Goal: Task Accomplishment & Management: Complete application form

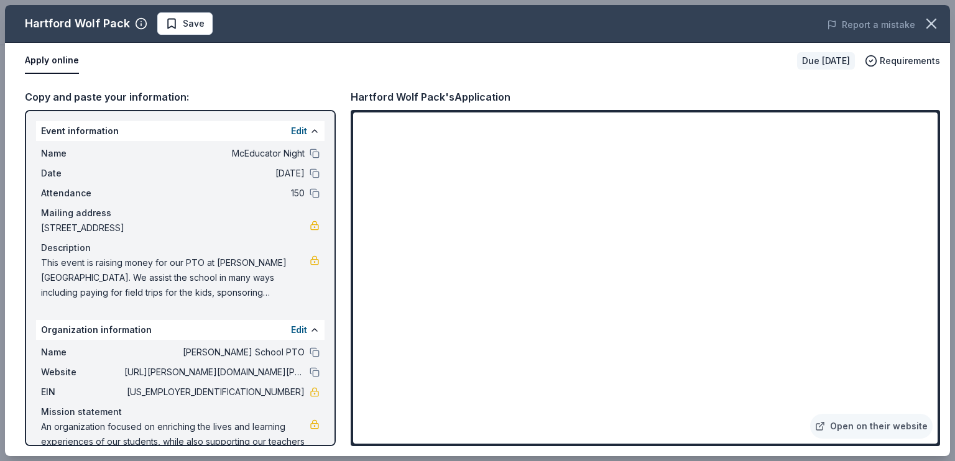
scroll to position [62, 0]
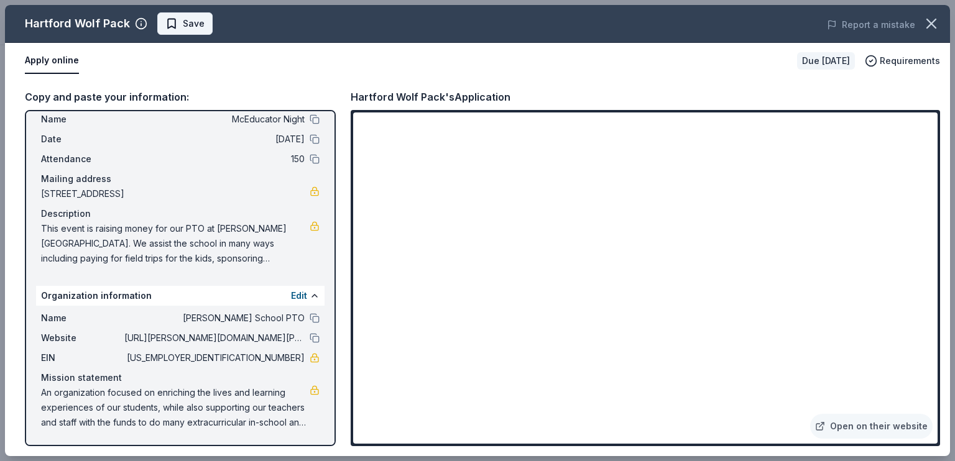
click at [213, 19] on button "Save" at bounding box center [184, 23] width 55 height 22
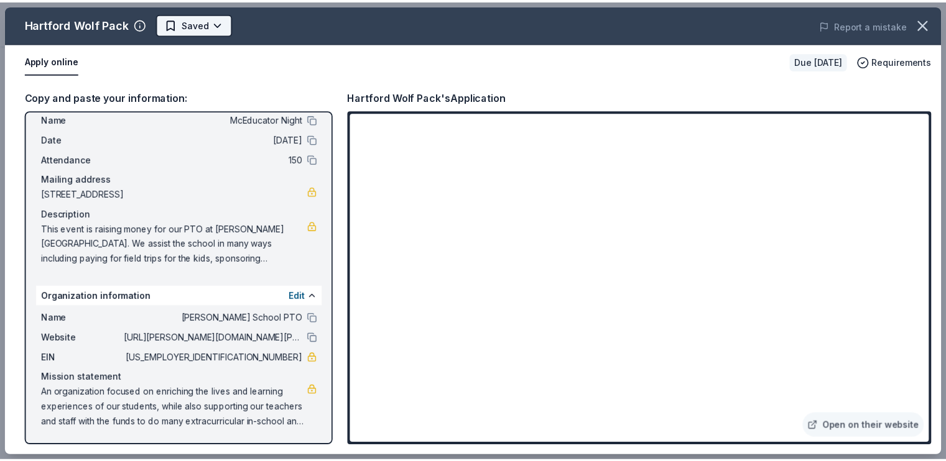
scroll to position [0, 0]
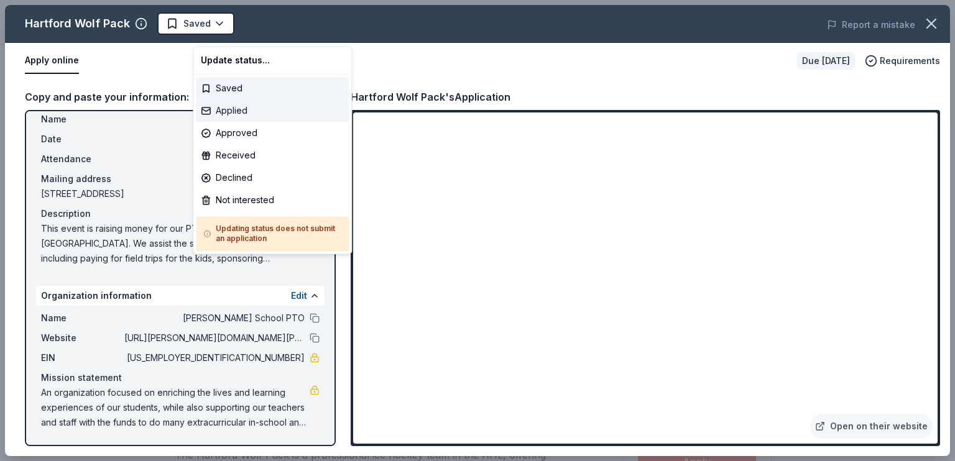
click at [256, 122] on div "Applied" at bounding box center [272, 110] width 153 height 22
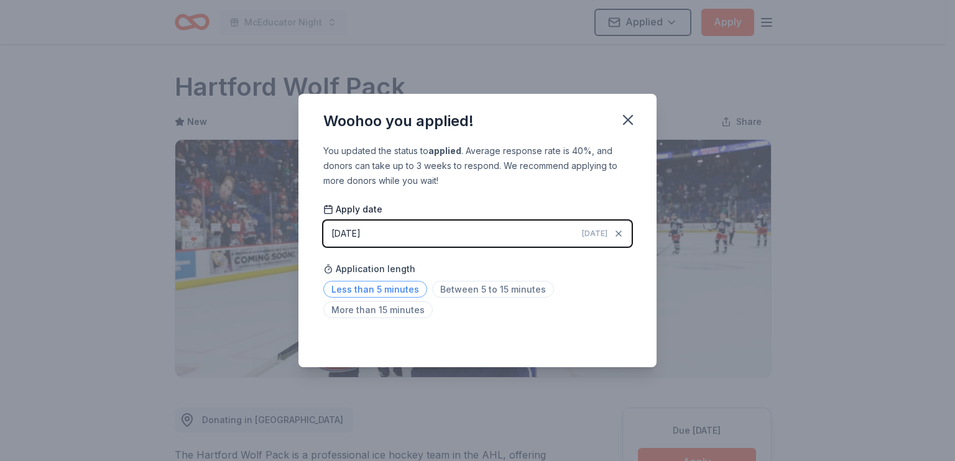
click at [333, 298] on span "Less than 5 minutes" at bounding box center [375, 289] width 104 height 17
click at [637, 111] on icon "button" at bounding box center [627, 119] width 17 height 17
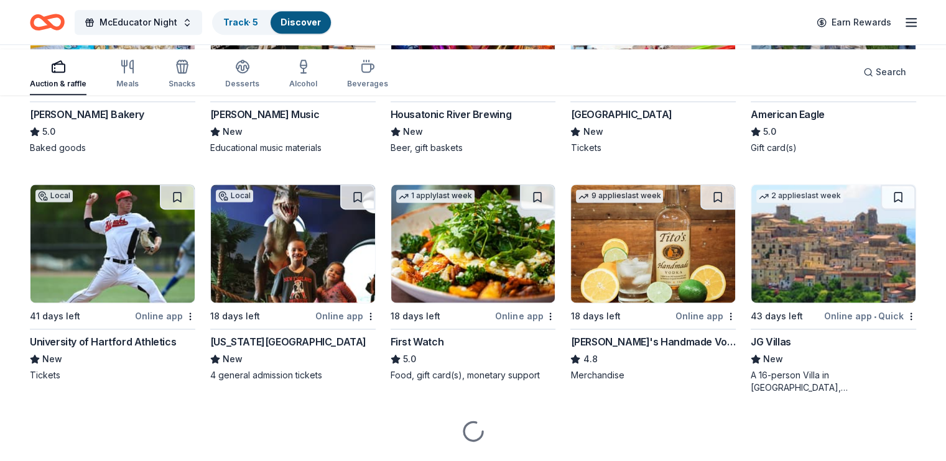
scroll to position [1679, 0]
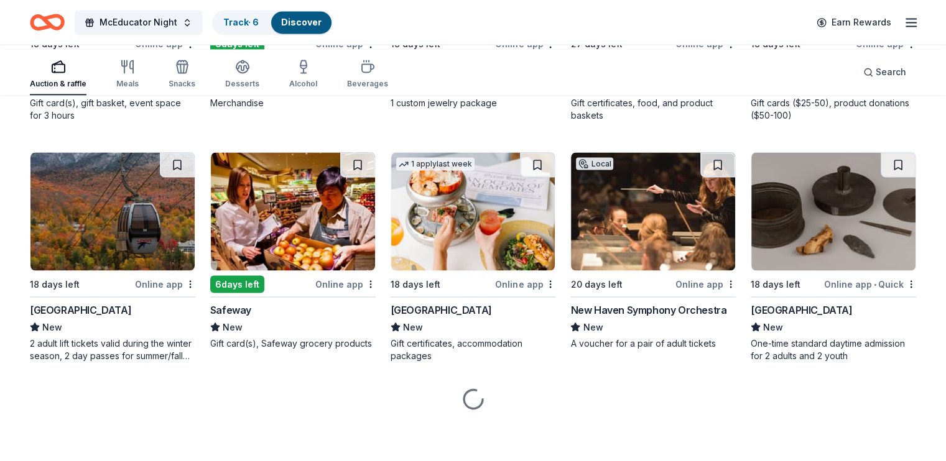
scroll to position [2487, 0]
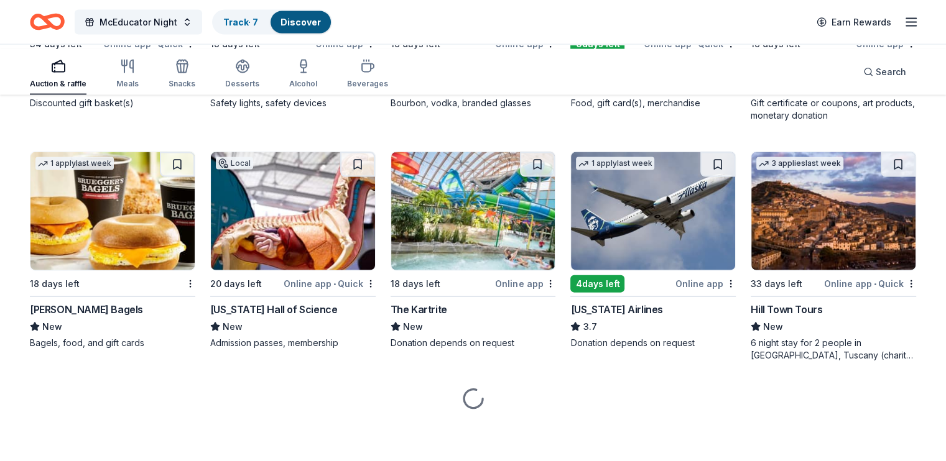
scroll to position [3172, 0]
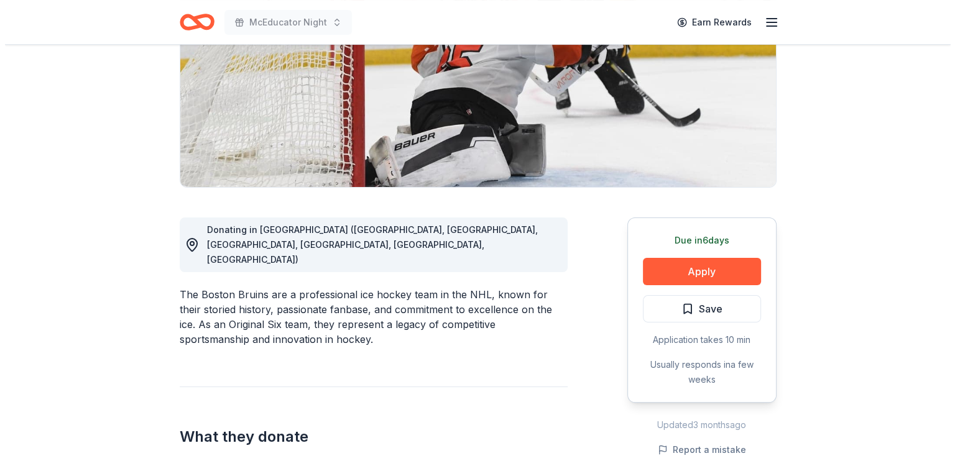
scroll to position [249, 0]
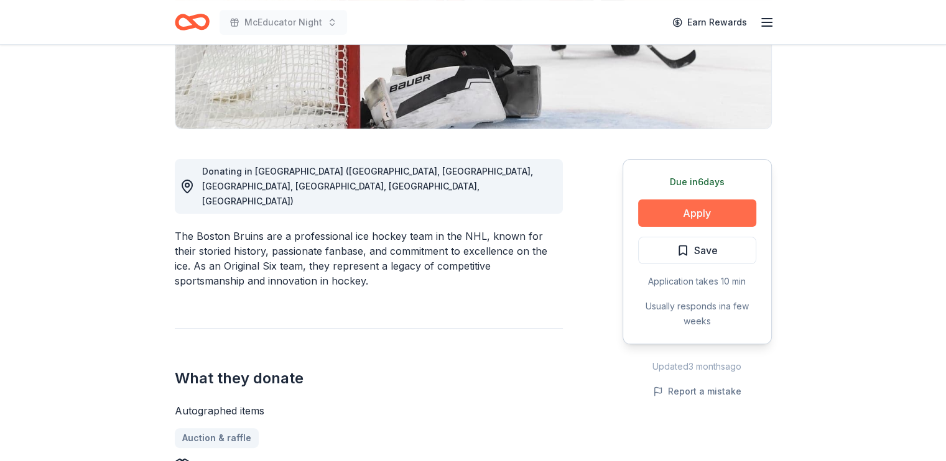
click at [682, 227] on button "Apply" at bounding box center [697, 213] width 118 height 27
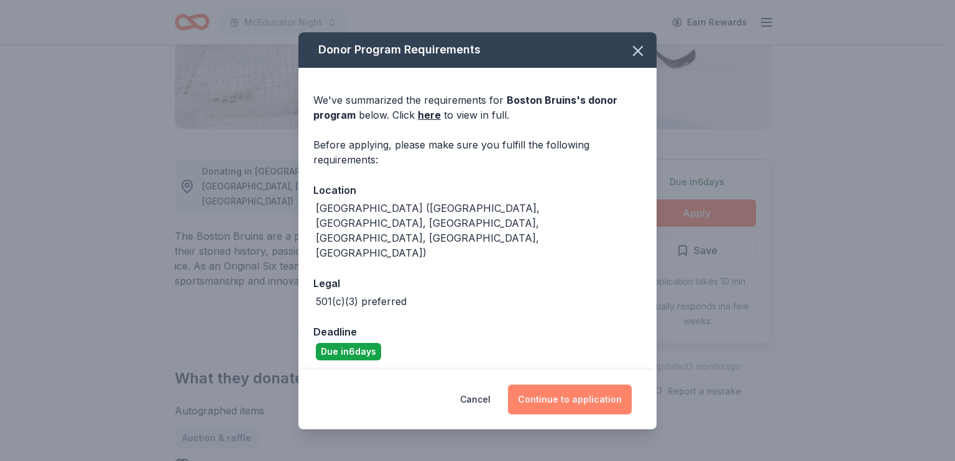
click at [614, 387] on button "Continue to application" at bounding box center [570, 400] width 124 height 30
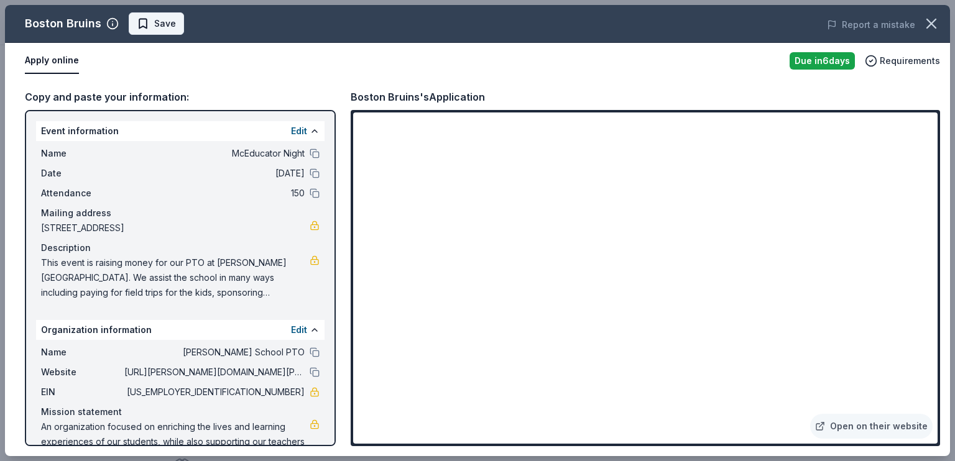
click at [176, 29] on span "Save" at bounding box center [165, 23] width 22 height 15
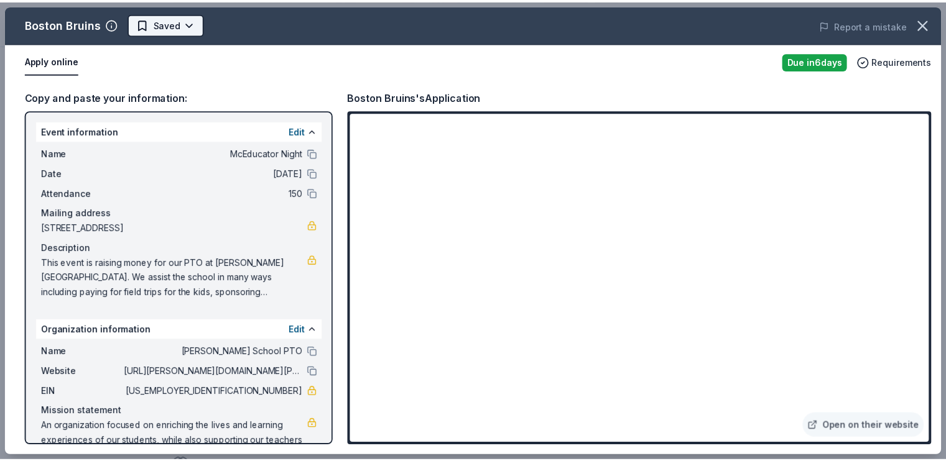
scroll to position [0, 0]
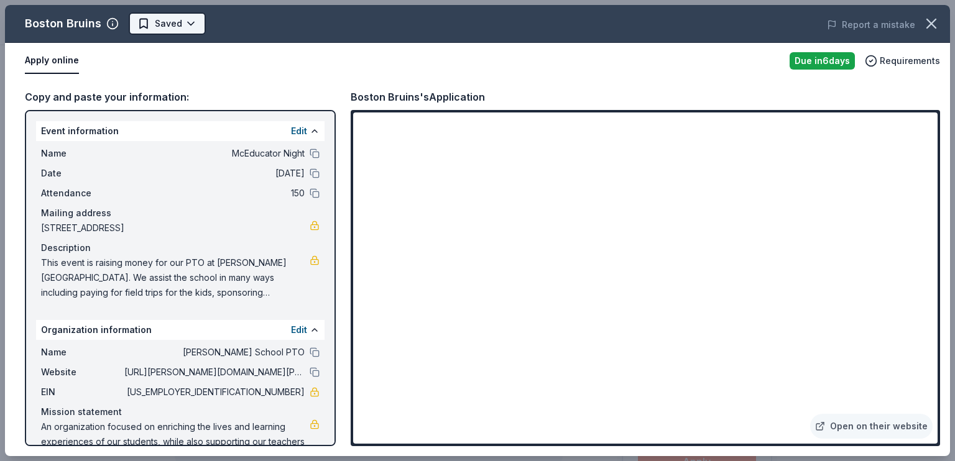
click at [226, 31] on html "McEducator Night Earn Rewards Due in 6 days Share Boston Bruins New approval ra…" at bounding box center [477, 230] width 955 height 461
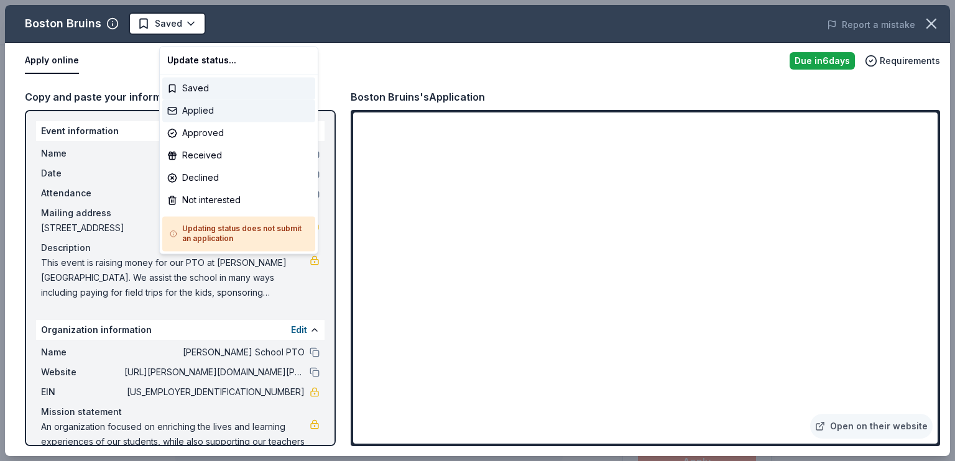
click at [239, 122] on div "Applied" at bounding box center [238, 110] width 153 height 22
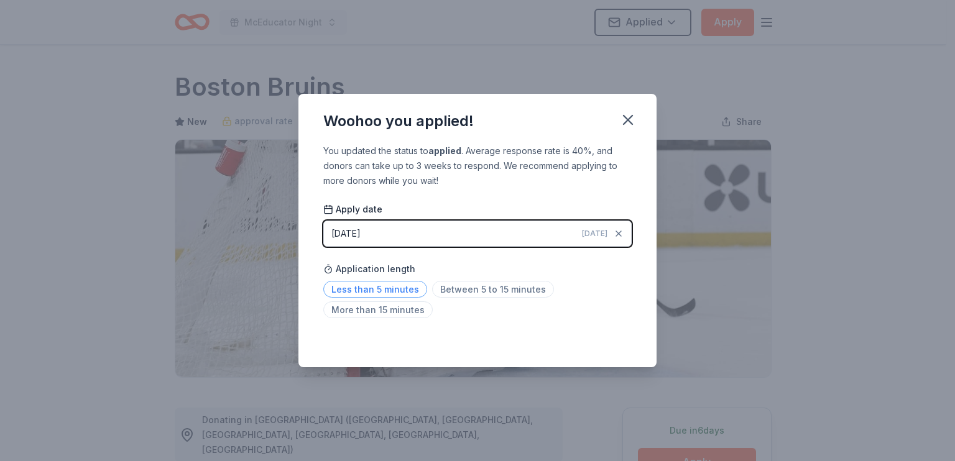
click at [328, 298] on span "Less than 5 minutes" at bounding box center [375, 289] width 104 height 17
click at [637, 111] on icon "button" at bounding box center [627, 119] width 17 height 17
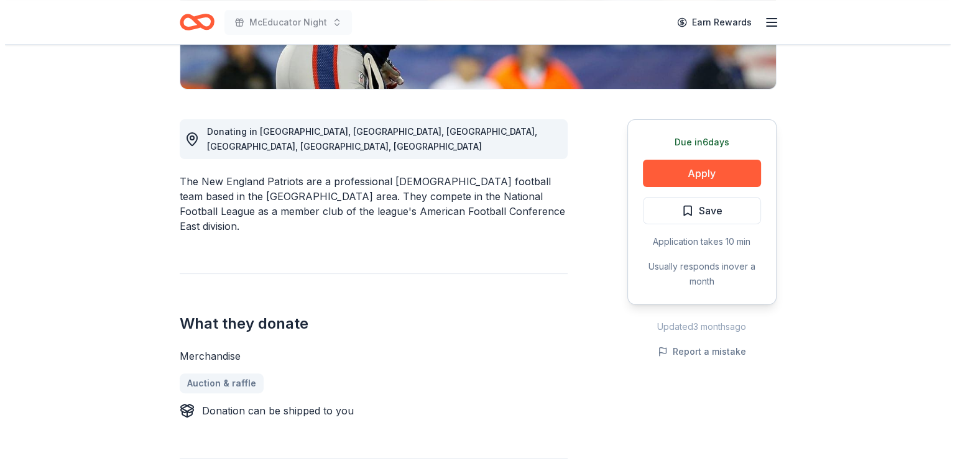
scroll to position [311, 0]
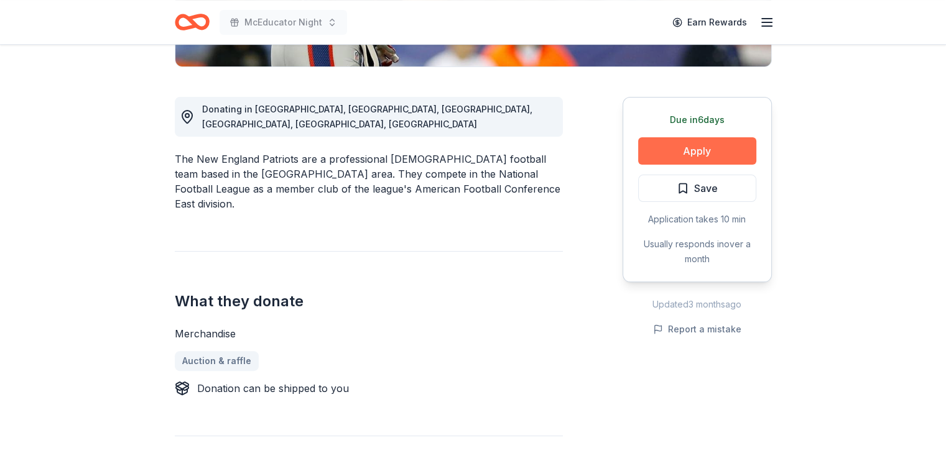
click at [638, 165] on button "Apply" at bounding box center [697, 150] width 118 height 27
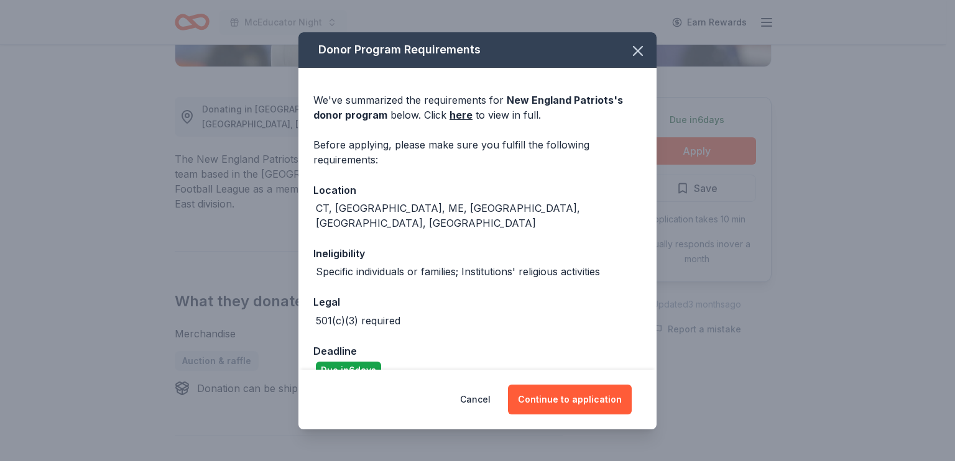
scroll to position [115, 0]
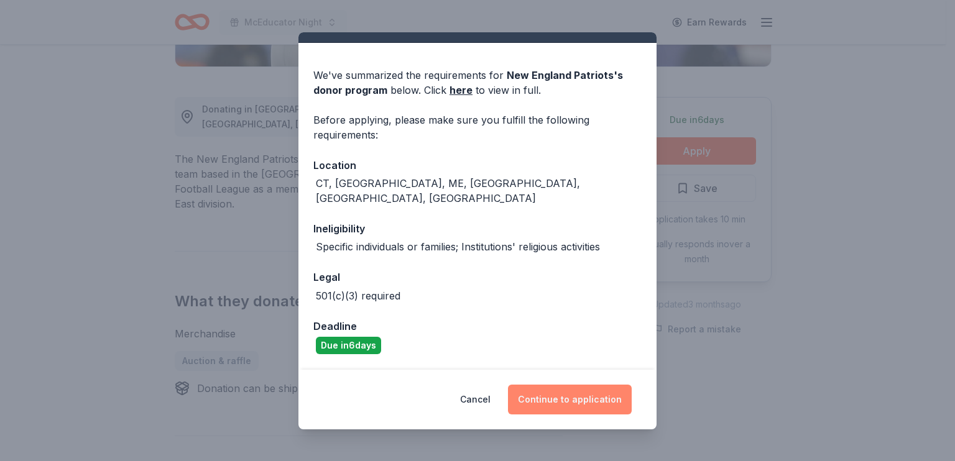
click at [596, 385] on button "Continue to application" at bounding box center [570, 400] width 124 height 30
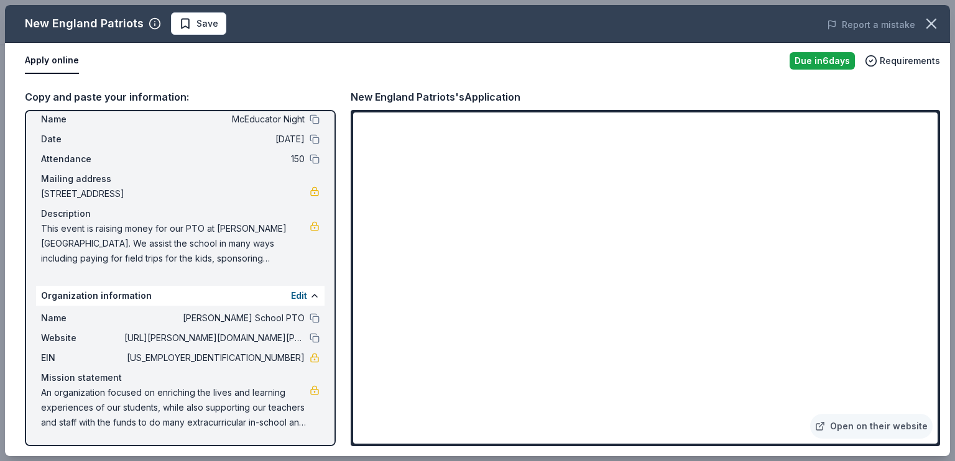
scroll to position [156, 0]
click at [218, 31] on span "Save" at bounding box center [208, 23] width 22 height 15
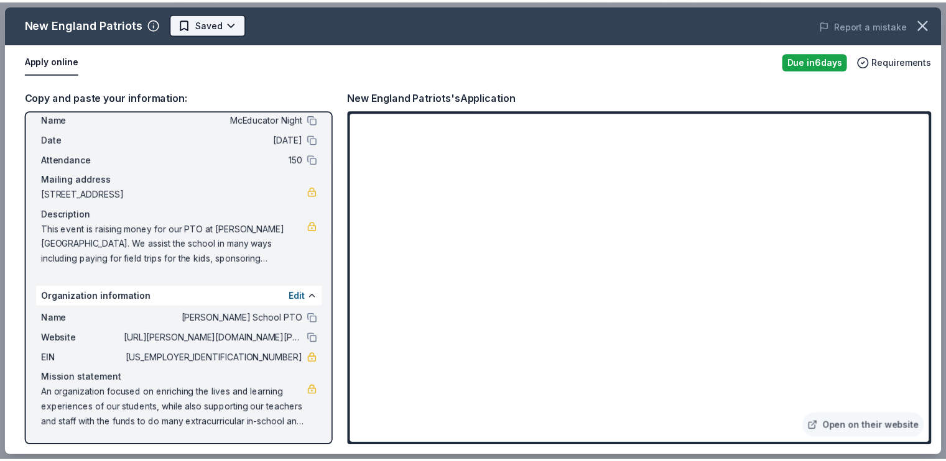
scroll to position [0, 0]
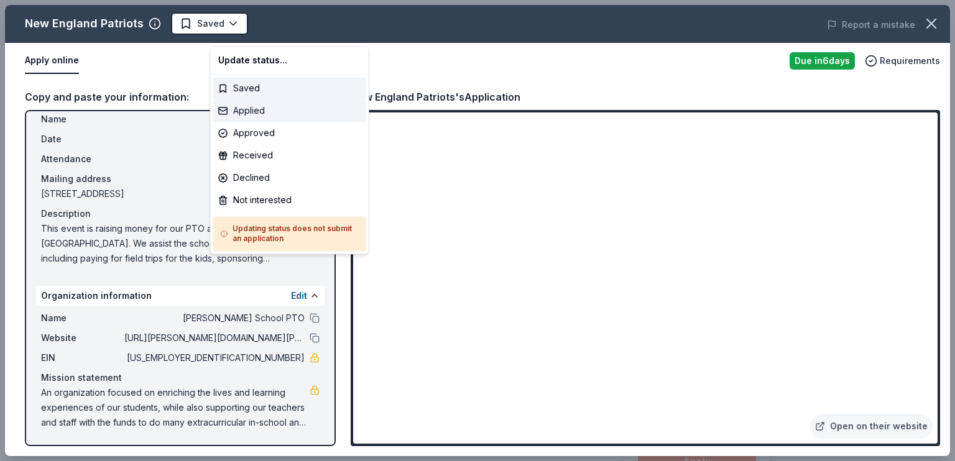
click at [288, 122] on div "Applied" at bounding box center [289, 110] width 153 height 22
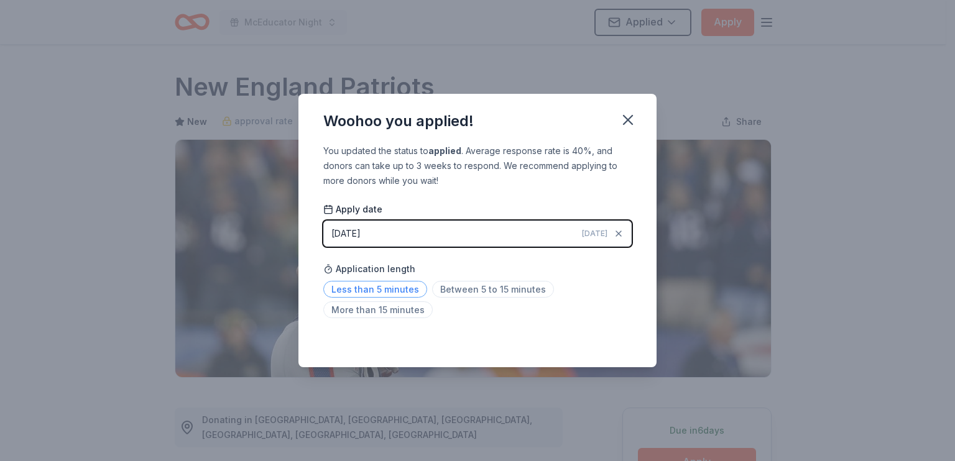
drag, startPoint x: 325, startPoint y: 305, endPoint x: 345, endPoint y: 302, distance: 20.7
click at [325, 298] on span "Less than 5 minutes" at bounding box center [375, 289] width 104 height 17
click at [637, 111] on icon "button" at bounding box center [627, 119] width 17 height 17
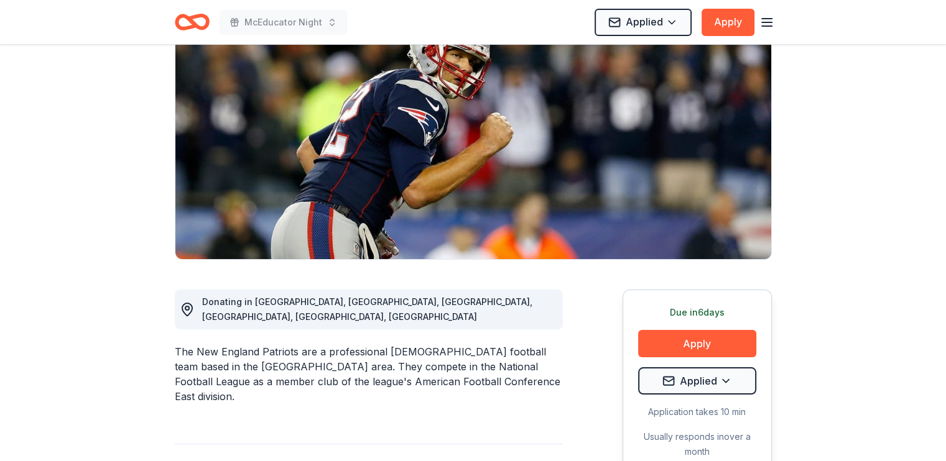
scroll to position [124, 0]
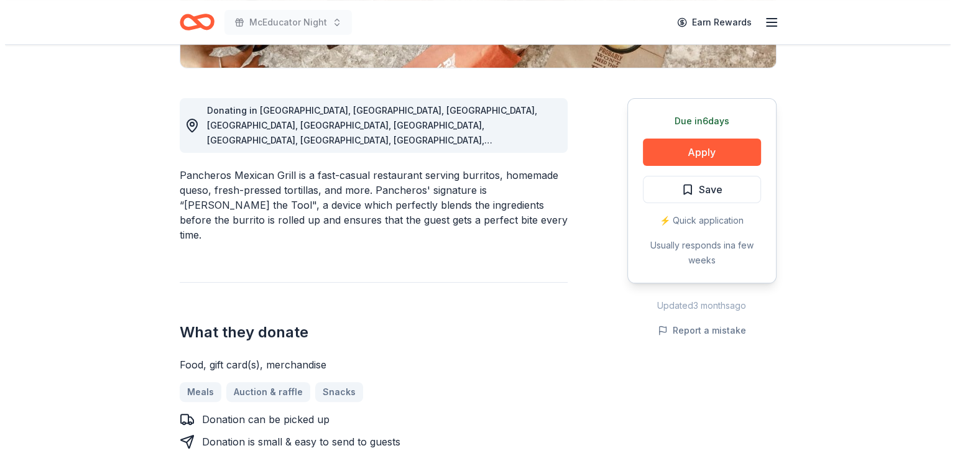
scroll to position [311, 0]
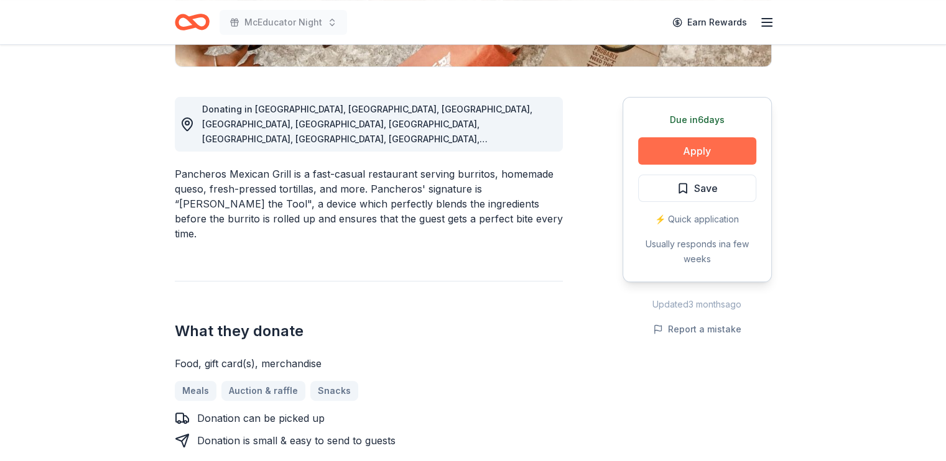
click at [669, 165] on button "Apply" at bounding box center [697, 150] width 118 height 27
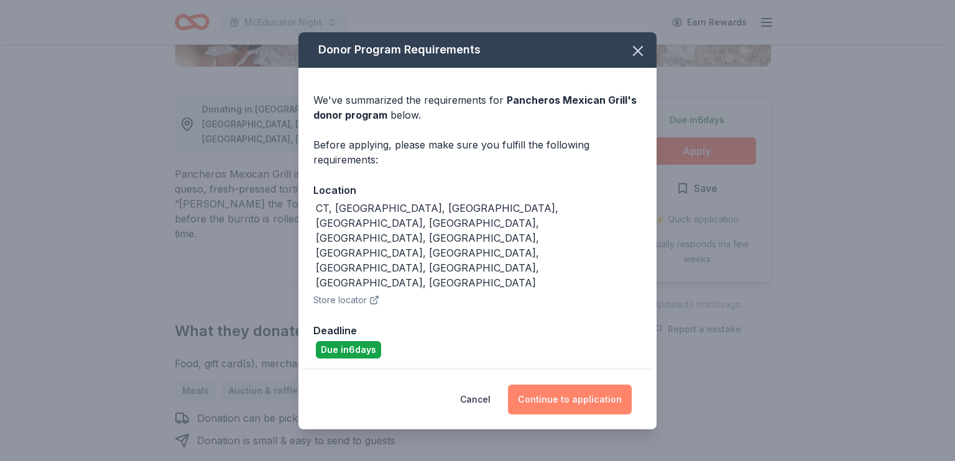
click at [591, 385] on button "Continue to application" at bounding box center [570, 400] width 124 height 30
